Goal: Information Seeking & Learning: Learn about a topic

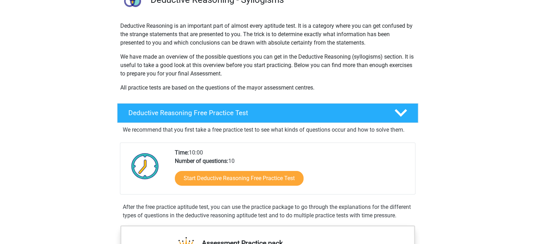
scroll to position [68, 0]
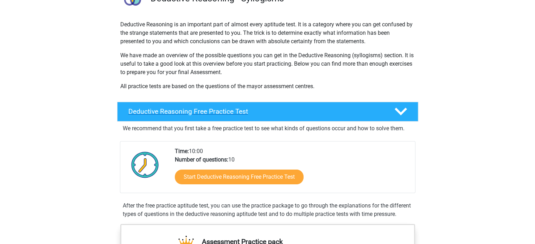
click at [265, 119] on div "Deductive Reasoning Free Practice Test" at bounding box center [267, 112] width 301 height 20
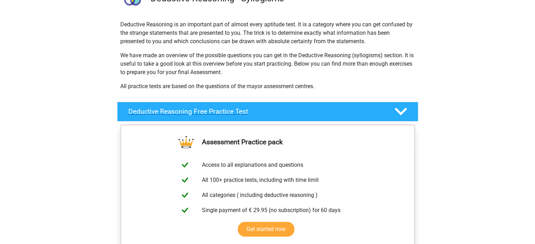
click at [398, 113] on icon at bounding box center [401, 112] width 12 height 12
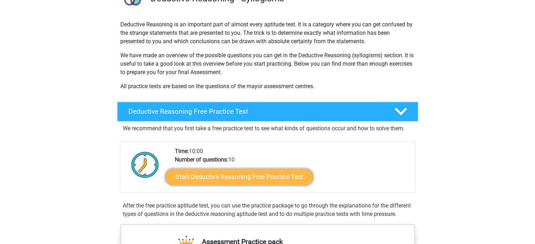
click at [232, 180] on link "Start Deductive Reasoning Free Practice Test" at bounding box center [239, 177] width 148 height 17
click at [261, 179] on link "Start Deductive Reasoning Free Practice Test" at bounding box center [239, 177] width 148 height 17
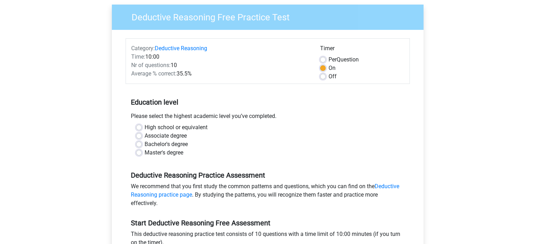
scroll to position [66, 0]
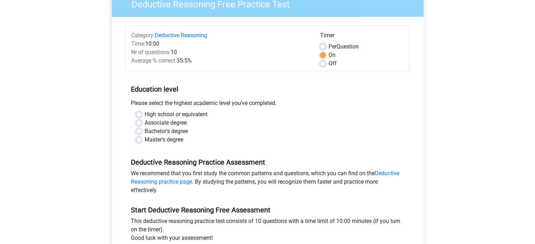
click at [145, 131] on label "Bachelor's degree" at bounding box center [166, 131] width 43 height 8
click at [138, 131] on input "Bachelor's degree" at bounding box center [139, 130] width 6 height 7
radio input "true"
click at [145, 113] on label "High school or equivalent" at bounding box center [176, 114] width 63 height 8
click at [140, 113] on input "High school or equivalent" at bounding box center [139, 113] width 6 height 7
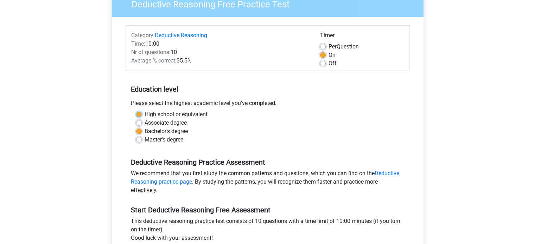
radio input "true"
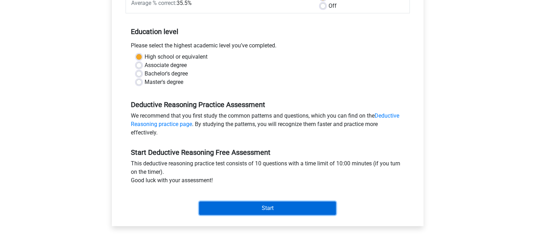
click at [230, 211] on input "Start" at bounding box center [267, 208] width 137 height 13
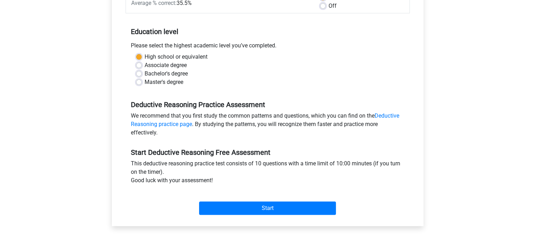
scroll to position [0, 0]
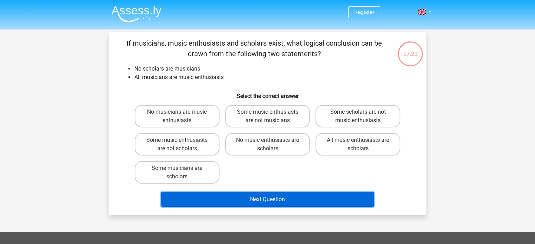
click at [263, 198] on button "Next Question" at bounding box center [267, 199] width 213 height 15
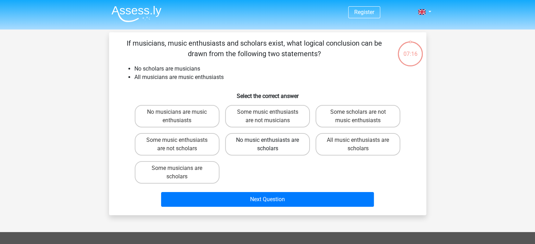
click at [249, 143] on label "No music enthusiasts are scholars" at bounding box center [267, 144] width 85 height 23
click at [267, 143] on input "No music enthusiasts are scholars" at bounding box center [269, 142] width 5 height 5
radio input "true"
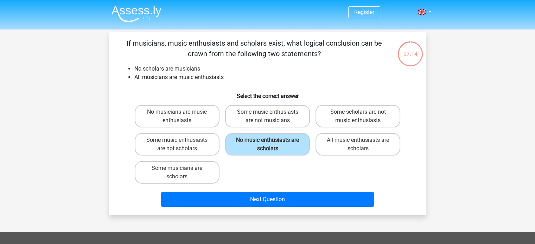
click at [252, 173] on div "No musicians are music enthusiasts Some music enthusiasts are not musicians Som…" at bounding box center [268, 144] width 272 height 84
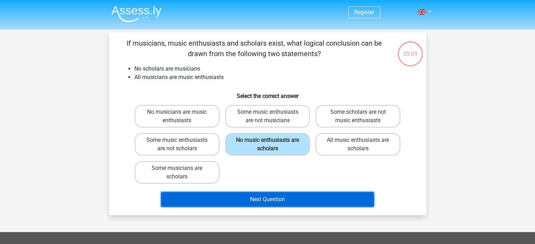
click at [249, 199] on button "Next Question" at bounding box center [267, 199] width 213 height 15
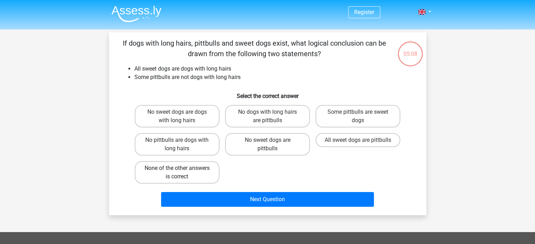
scroll to position [32, 0]
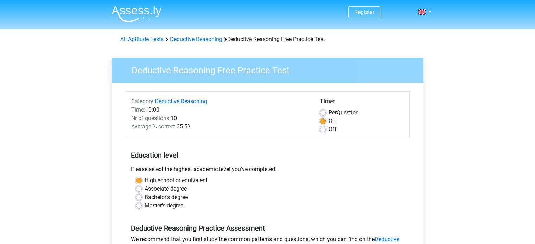
scroll to position [151, 0]
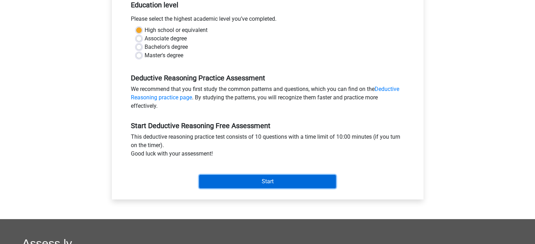
click at [261, 179] on input "Start" at bounding box center [267, 181] width 137 height 13
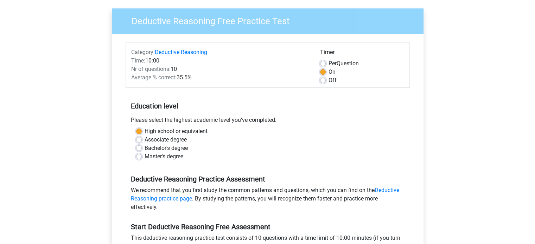
scroll to position [0, 0]
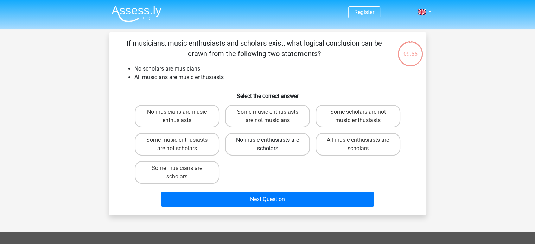
click at [265, 146] on label "No music enthusiasts are scholars" at bounding box center [267, 144] width 85 height 23
click at [267, 145] on input "No music enthusiasts are scholars" at bounding box center [269, 142] width 5 height 5
radio input "true"
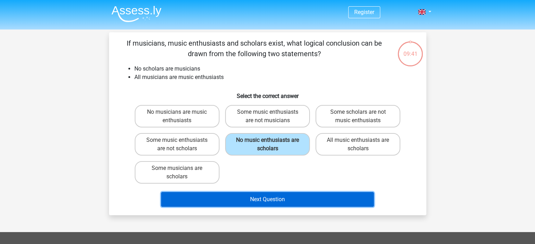
click at [251, 198] on button "Next Question" at bounding box center [267, 199] width 213 height 15
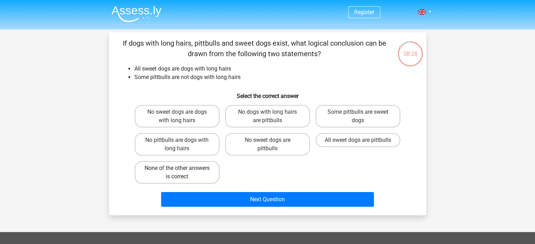
click at [183, 172] on label "None of the other answers is correct" at bounding box center [177, 172] width 85 height 23
click at [182, 172] on input "None of the other answers is correct" at bounding box center [179, 171] width 5 height 5
radio input "true"
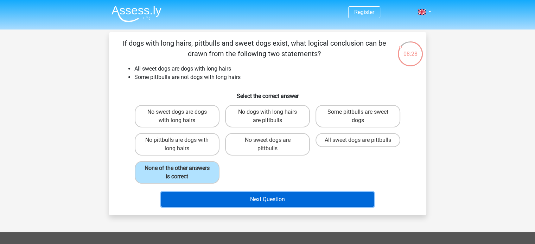
click at [198, 197] on button "Next Question" at bounding box center [267, 199] width 213 height 15
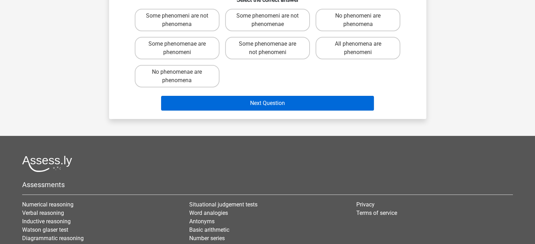
scroll to position [96, 0]
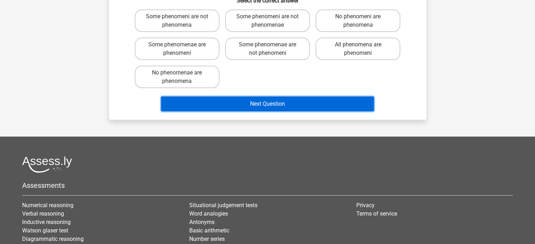
click at [248, 100] on button "Next Question" at bounding box center [267, 104] width 213 height 15
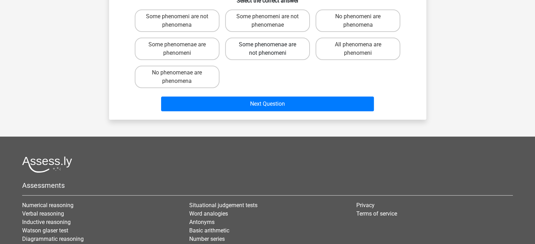
click at [265, 56] on label "Some phenomenae are not phenomeni" at bounding box center [267, 49] width 85 height 23
click at [267, 49] on input "Some phenomenae are not phenomeni" at bounding box center [269, 47] width 5 height 5
radio input "true"
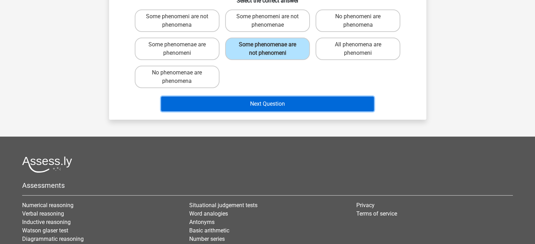
click at [256, 102] on button "Next Question" at bounding box center [267, 104] width 213 height 15
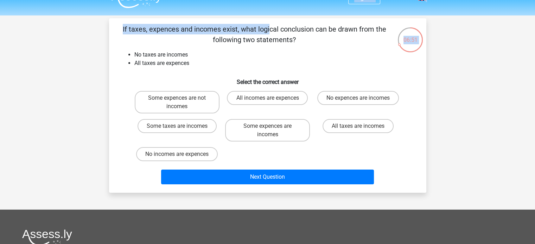
scroll to position [0, 0]
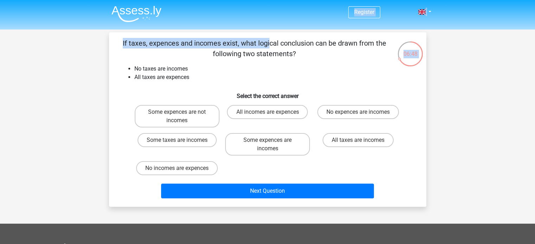
drag, startPoint x: 124, startPoint y: 26, endPoint x: 293, endPoint y: 53, distance: 170.7
click at [293, 53] on p "If taxes, expences and incomes exist, what logical conclusion can be drawn from…" at bounding box center [254, 48] width 268 height 21
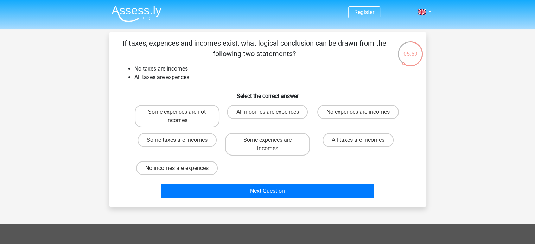
click at [253, 76] on li "All taxes are expences" at bounding box center [274, 77] width 281 height 8
drag, startPoint x: 477, startPoint y: 17, endPoint x: 429, endPoint y: 12, distance: 48.5
click at [429, 12] on header "Register Nederlands English" at bounding box center [267, 15] width 535 height 30
click at [429, 12] on link at bounding box center [422, 12] width 14 height 8
click at [455, 76] on div "Register Nederlands English" at bounding box center [267, 205] width 535 height 410
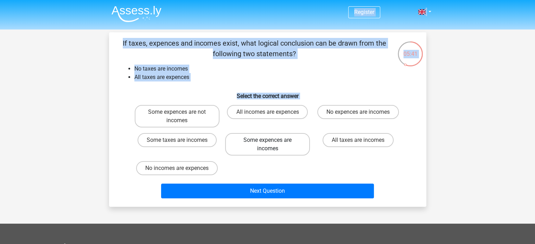
drag, startPoint x: 325, startPoint y: 14, endPoint x: 288, endPoint y: 153, distance: 143.6
click at [288, 153] on div "Register Nederlands English" at bounding box center [267, 205] width 535 height 410
click at [59, 113] on div "Register Nederlands English" at bounding box center [267, 205] width 535 height 410
